Goal: Transaction & Acquisition: Book appointment/travel/reservation

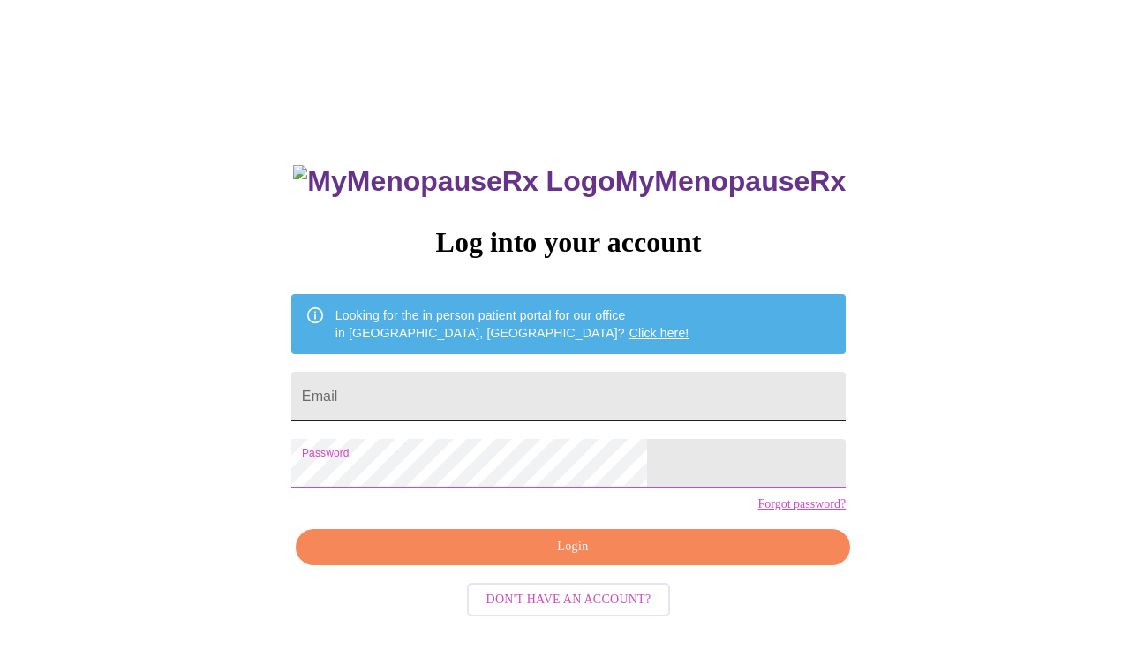
click at [506, 386] on input "Email" at bounding box center [568, 396] width 554 height 49
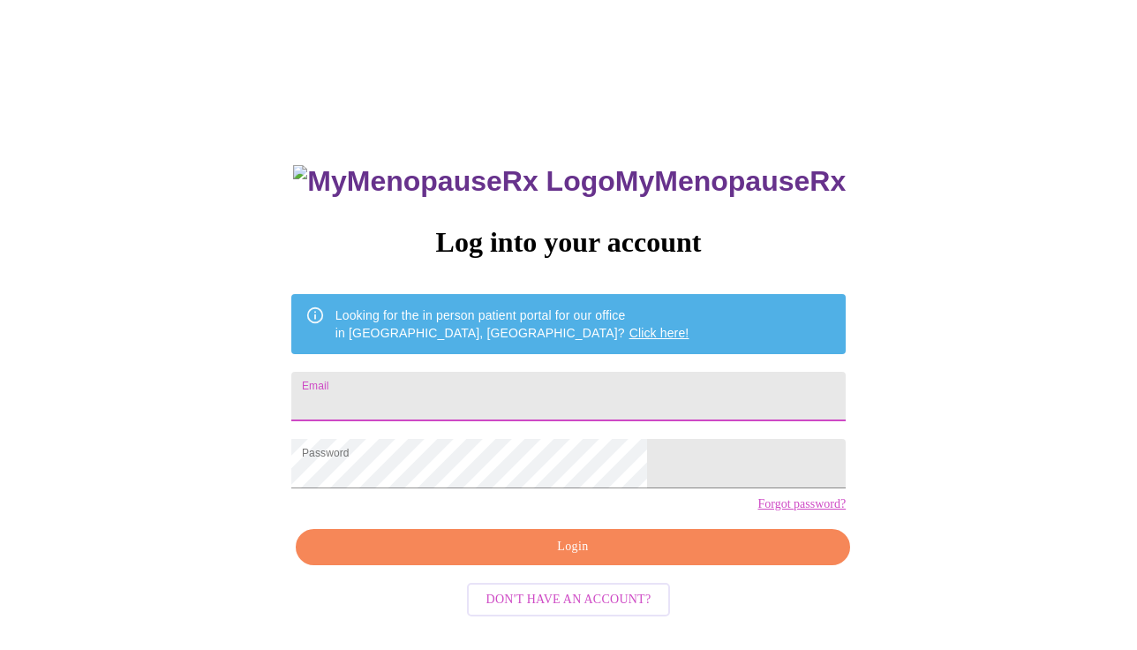
type input "[EMAIL_ADDRESS][DOMAIN_NAME]"
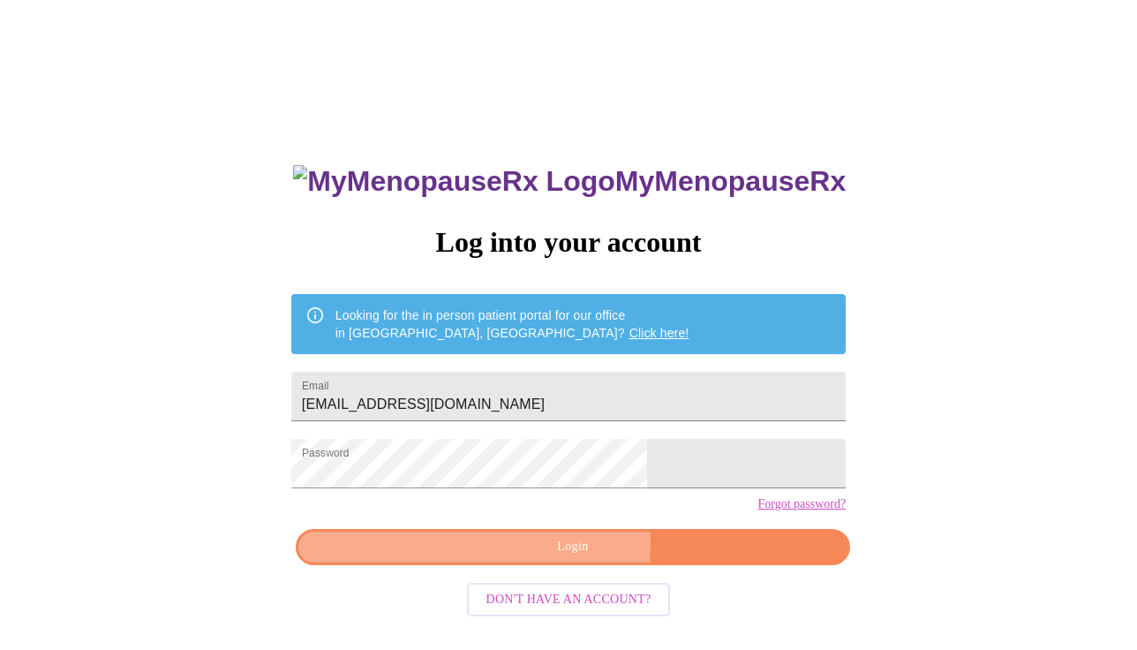
click at [497, 558] on span "Login" at bounding box center [573, 547] width 514 height 22
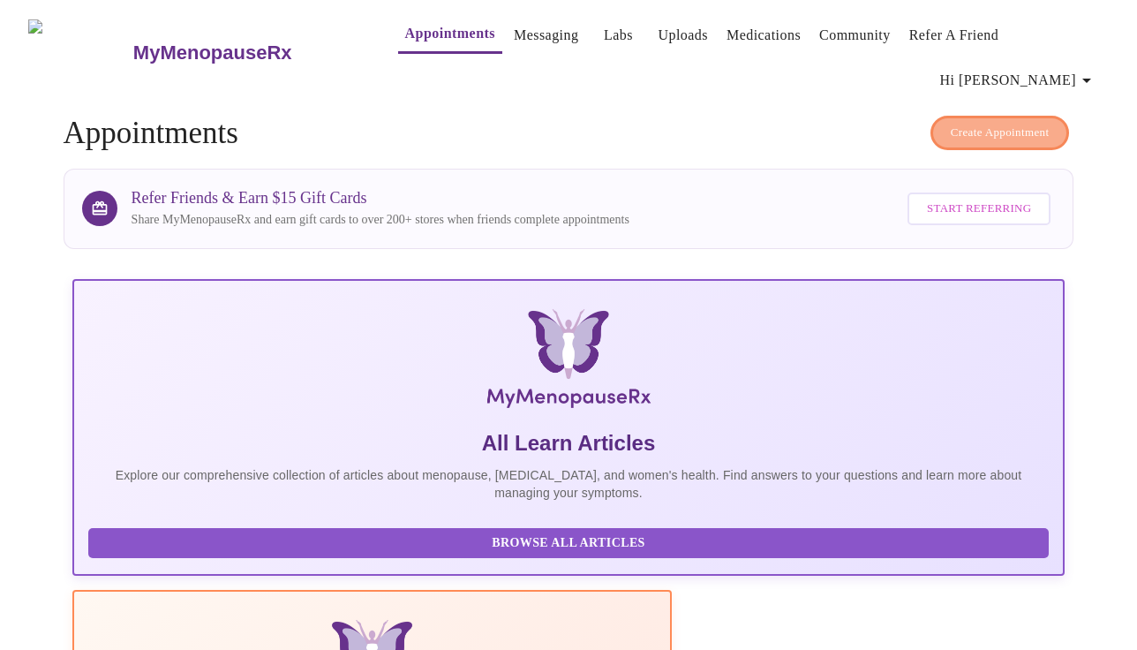
click at [1031, 123] on span "Create Appointment" at bounding box center [1000, 133] width 99 height 20
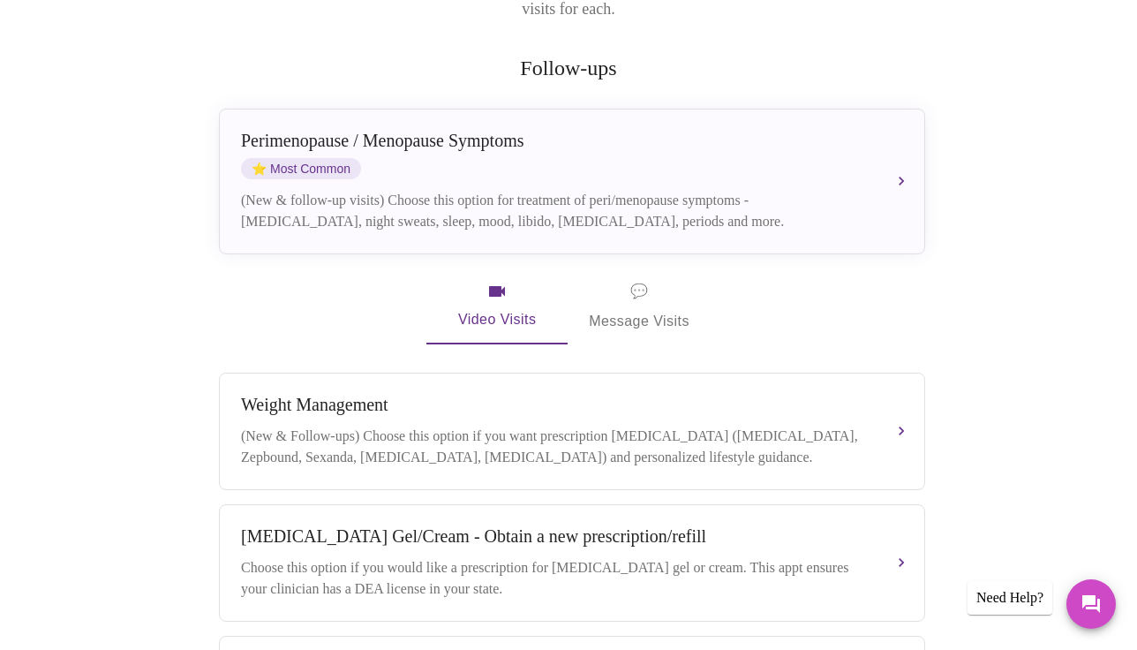
scroll to position [526, 0]
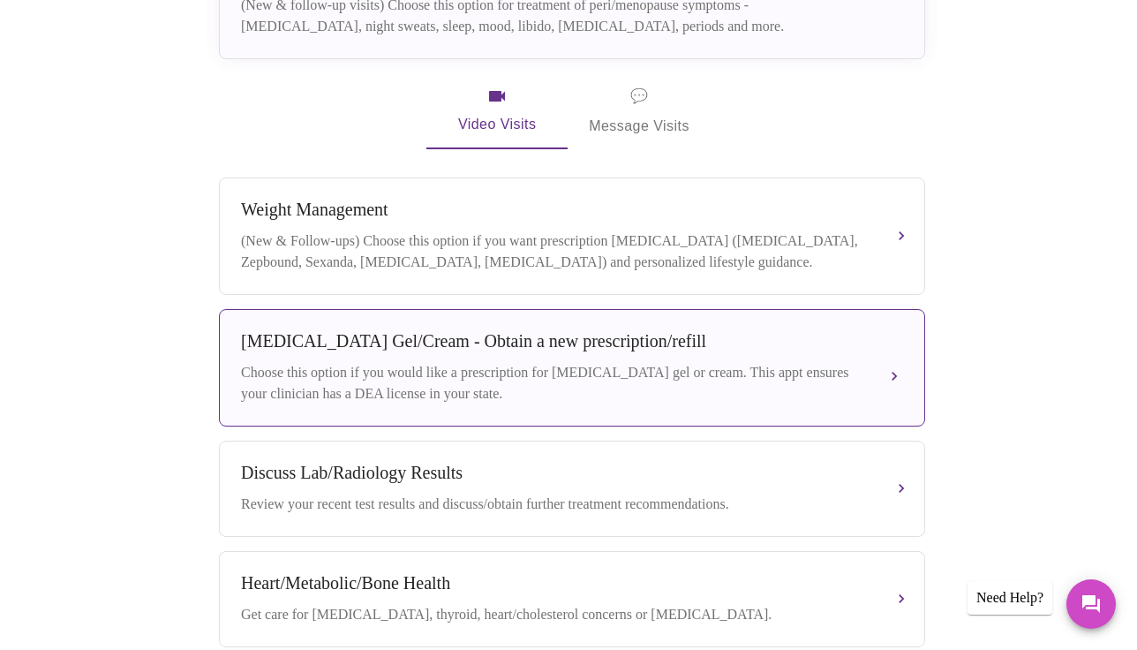
click at [483, 362] on div "Choose this option if you would like a prescription for [MEDICAL_DATA] gel or c…" at bounding box center [554, 383] width 627 height 42
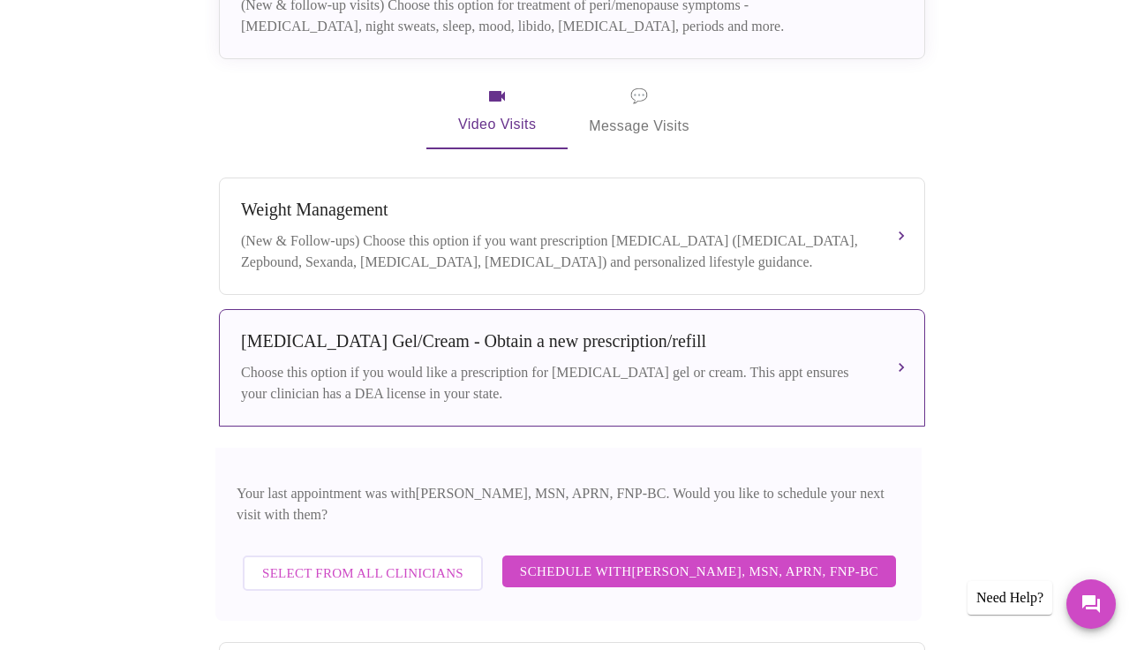
click at [438, 561] on span "Select from All Clinicians" at bounding box center [362, 572] width 201 height 23
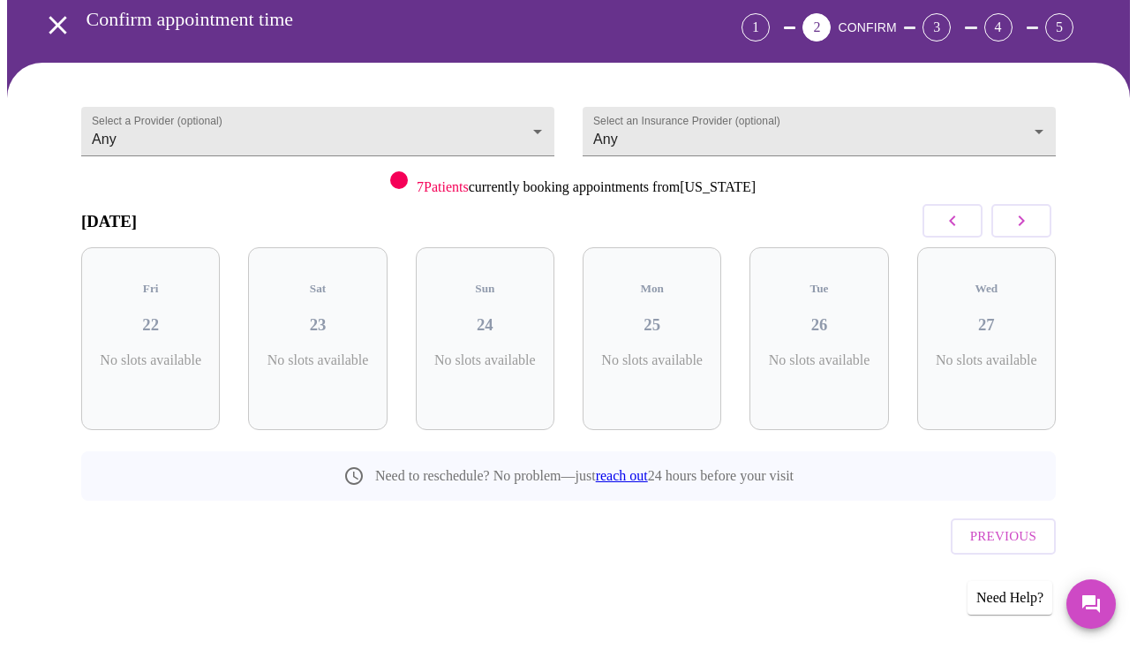
scroll to position [44, 0]
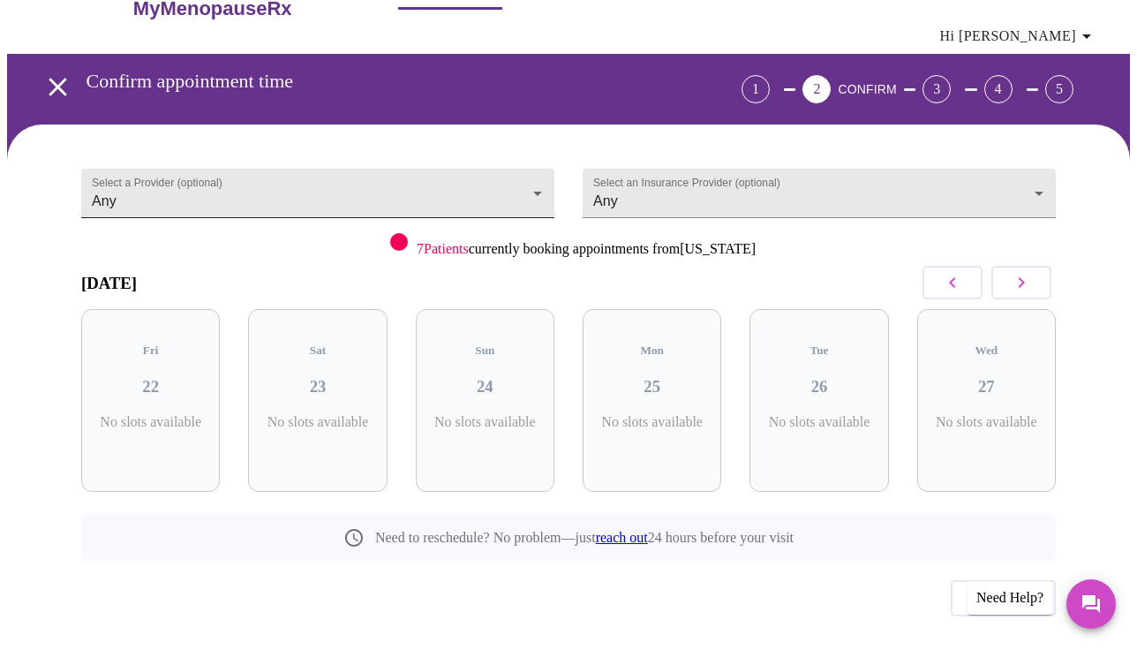
click at [440, 159] on body "MyMenopauseRx Appointments Messaging Labs Uploads Medications Community Refer a…" at bounding box center [568, 333] width 1123 height 741
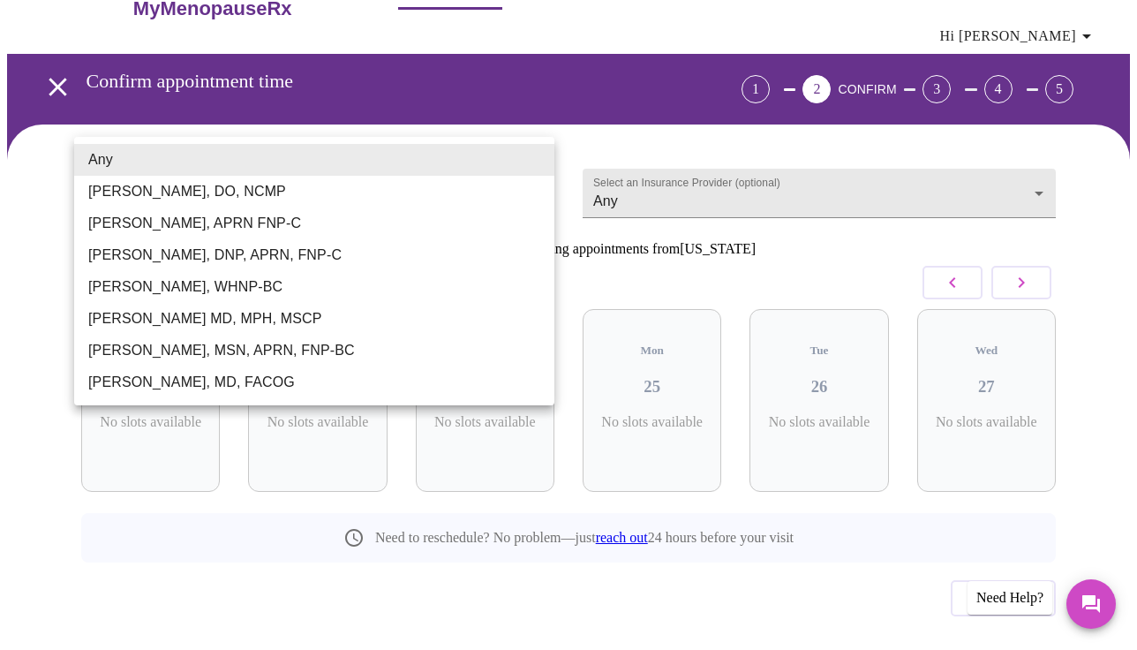
click at [291, 379] on li "[PERSON_NAME], MD, FACOG" at bounding box center [314, 382] width 480 height 32
type input "[PERSON_NAME], MD, FACOG"
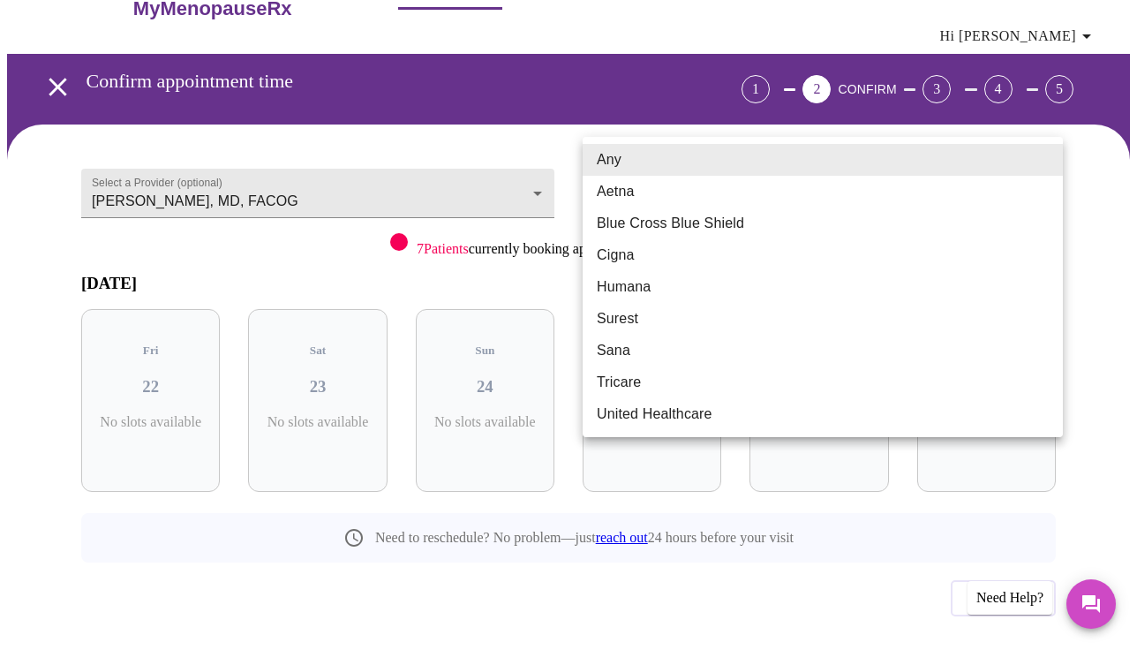
click at [754, 168] on body "MyMenopauseRx Appointments Messaging Labs Uploads Medications Community Refer a…" at bounding box center [568, 333] width 1123 height 741
click at [712, 218] on li "Blue Cross Blue Shield" at bounding box center [823, 223] width 480 height 32
type input "Blue Cross Blue Shield"
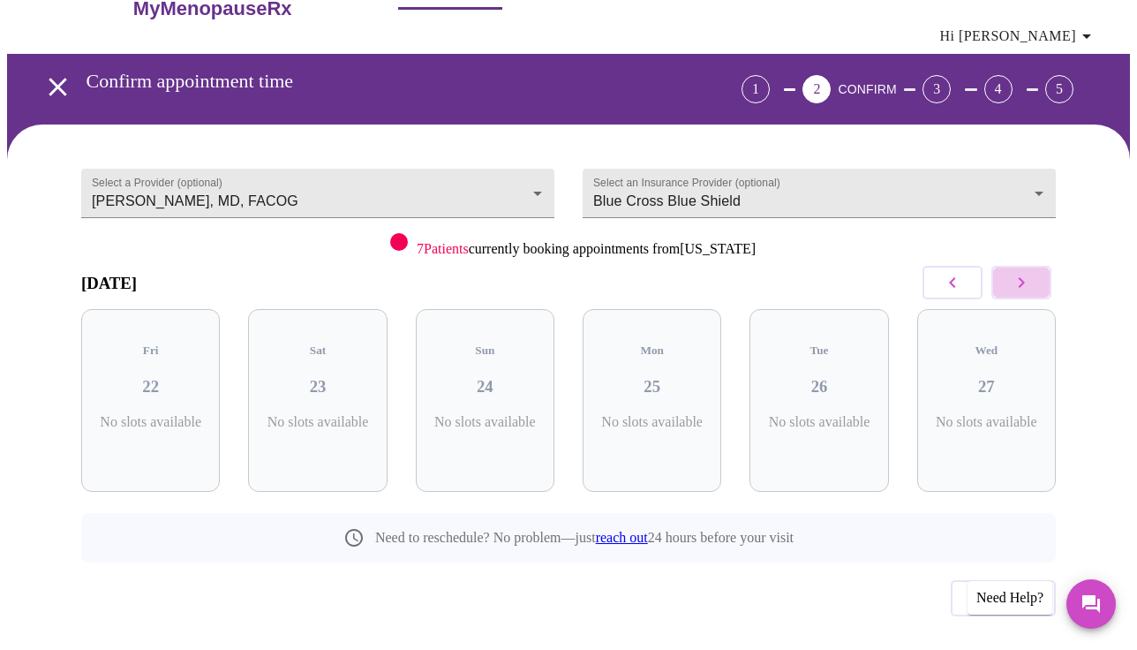
click at [1025, 277] on icon "button" at bounding box center [1022, 282] width 6 height 11
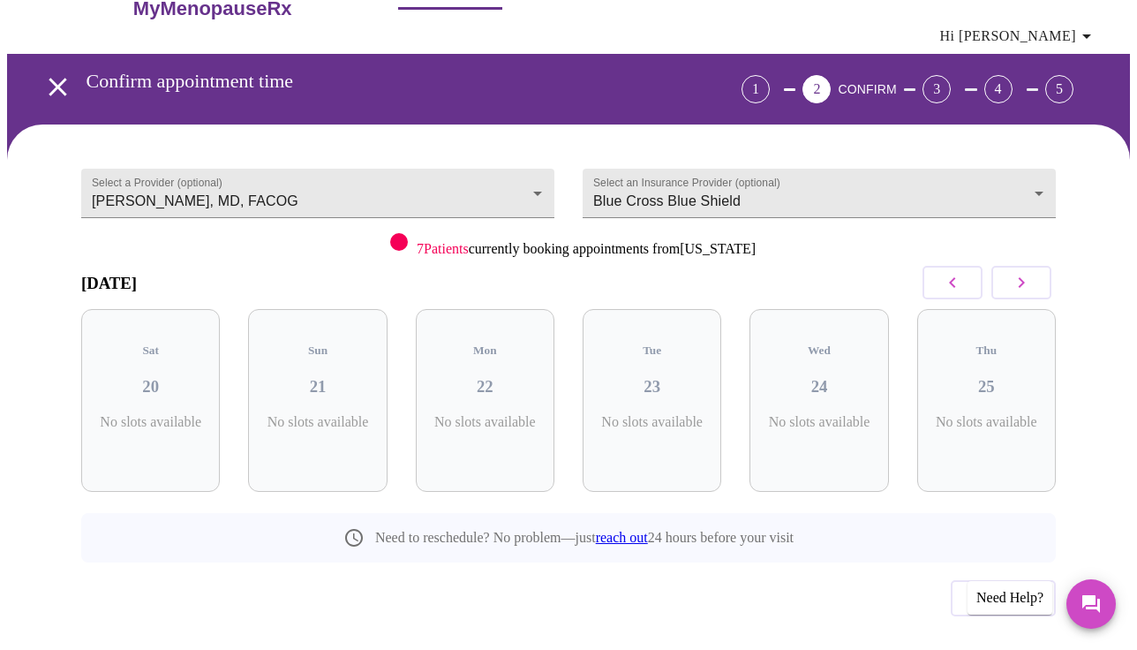
click at [1025, 277] on icon "button" at bounding box center [1022, 282] width 6 height 11
click at [52, 71] on icon "open drawer" at bounding box center [57, 86] width 31 height 31
